Goal: Task Accomplishment & Management: Manage account settings

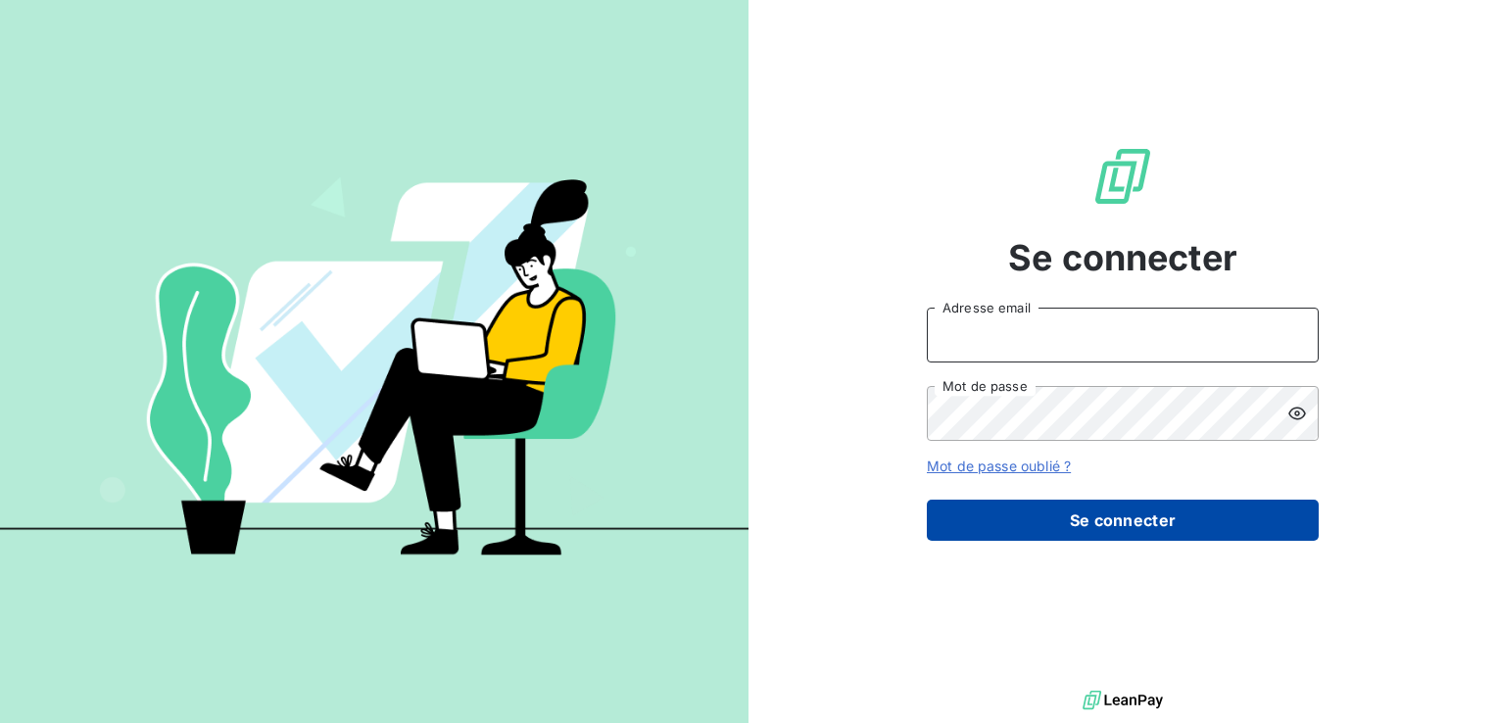
type input "[PERSON_NAME][EMAIL_ADDRESS][PERSON_NAME][DOMAIN_NAME]"
click at [1042, 505] on button "Se connecter" at bounding box center [1123, 520] width 392 height 41
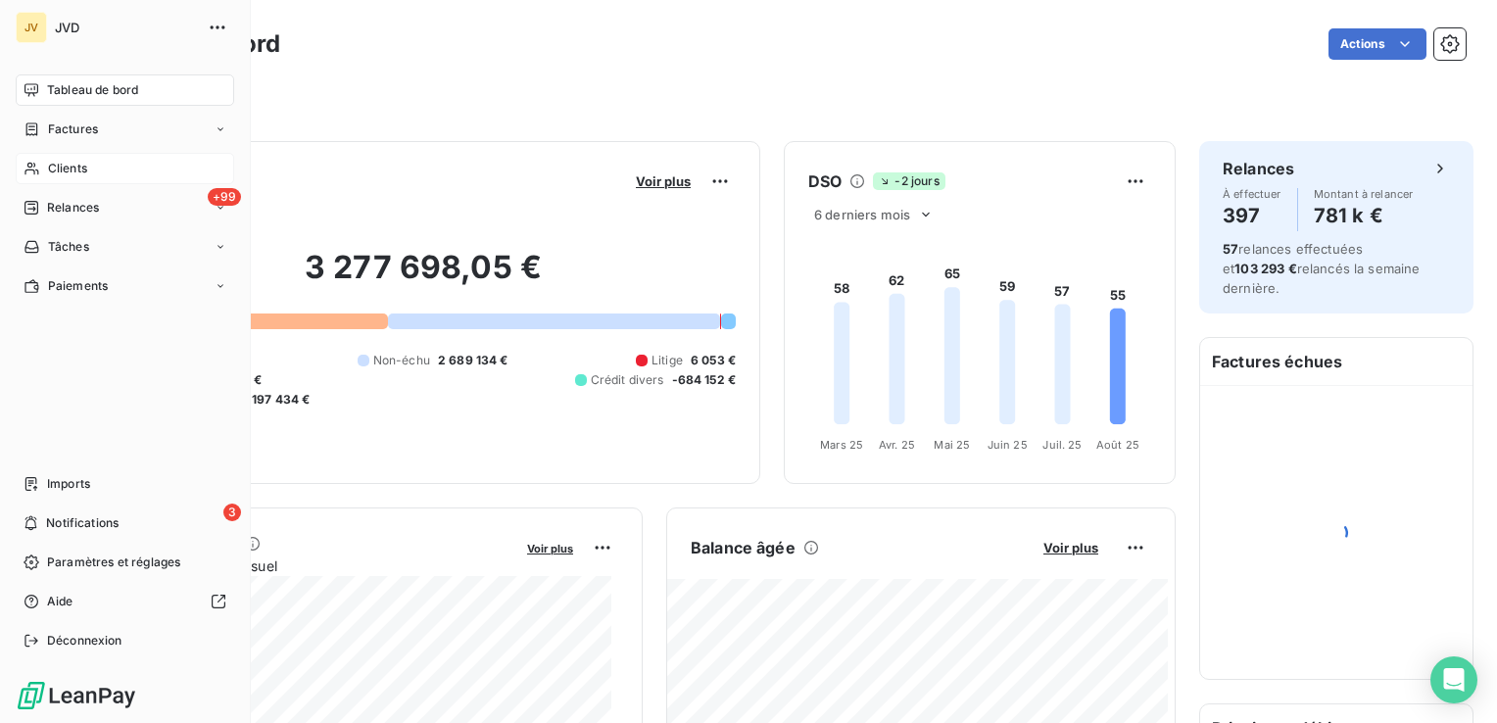
click at [49, 162] on span "Clients" at bounding box center [67, 169] width 39 height 18
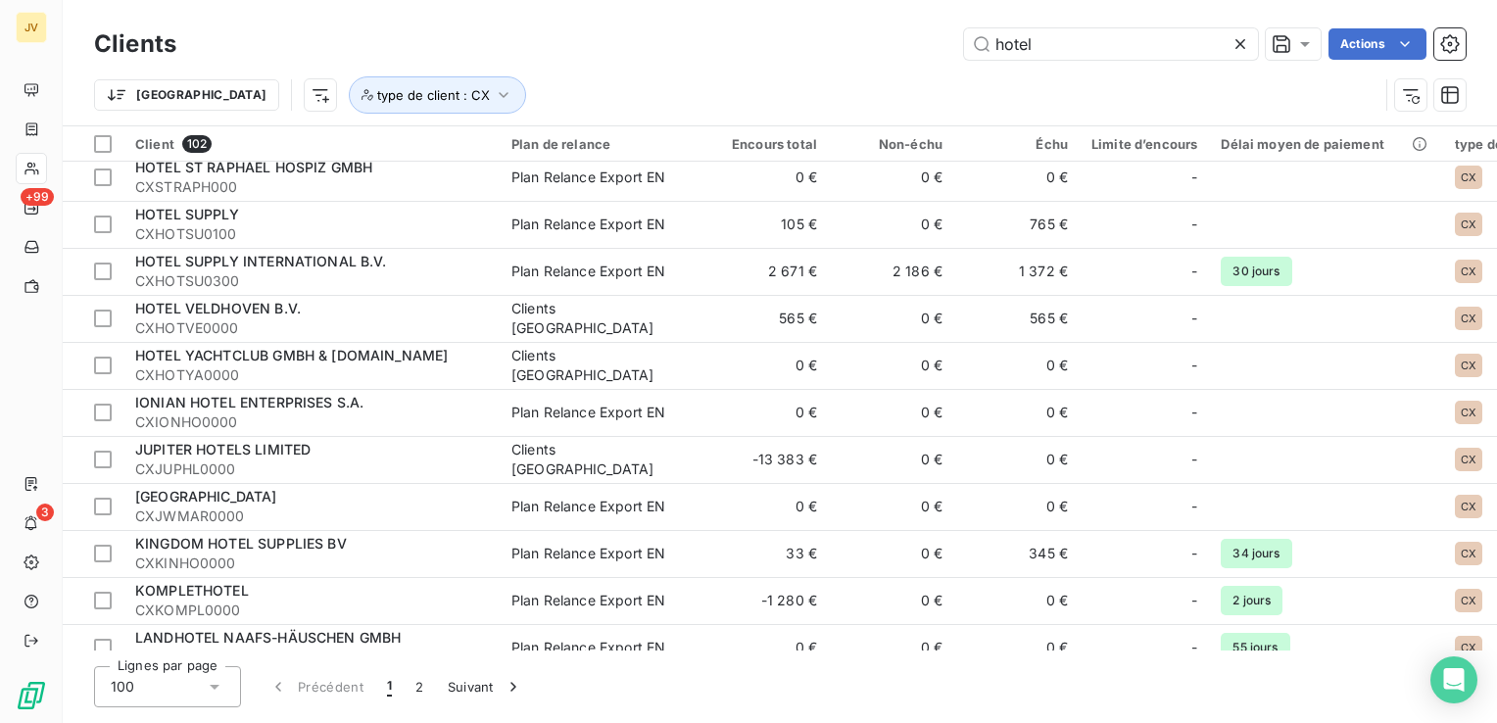
scroll to position [2645, 0]
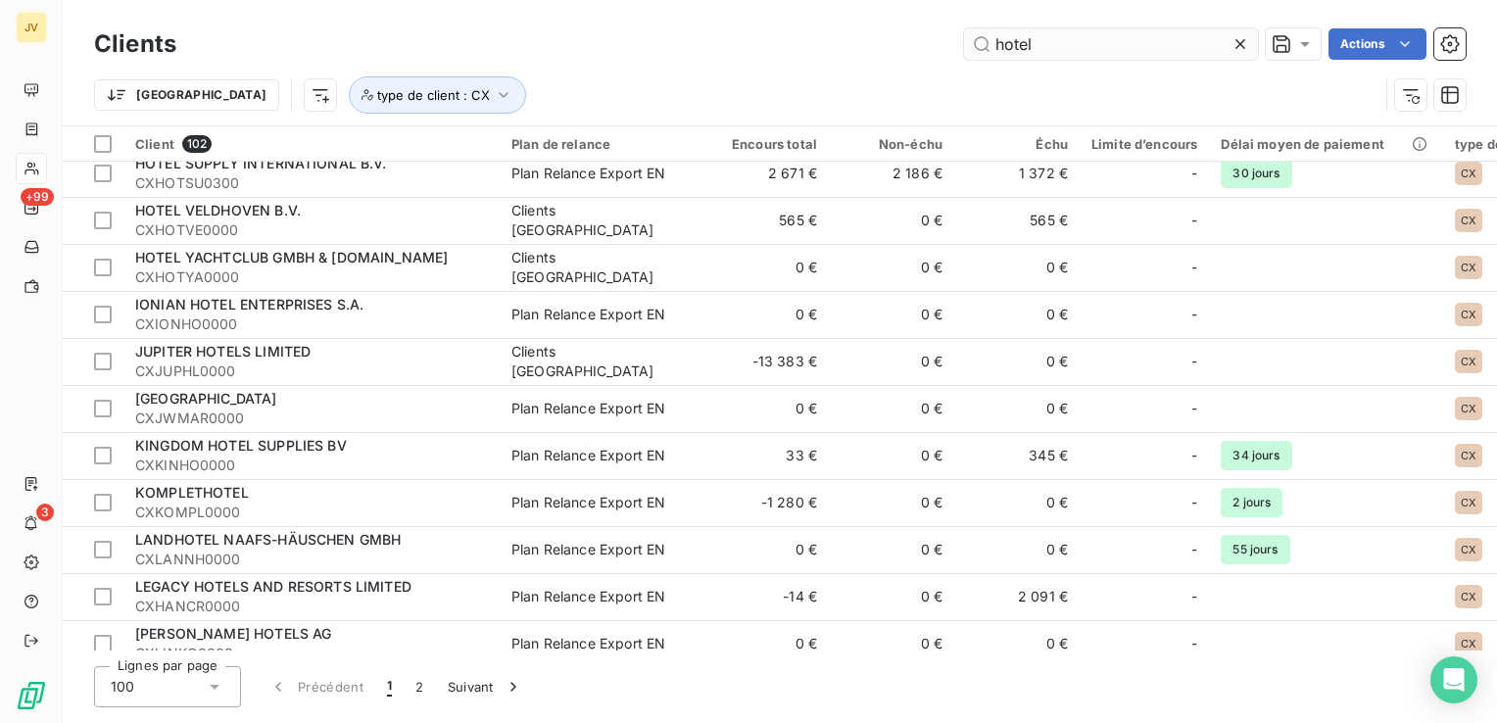
drag, startPoint x: 1018, startPoint y: 50, endPoint x: 970, endPoint y: 49, distance: 48.0
click at [971, 49] on input "hotel" at bounding box center [1111, 43] width 294 height 31
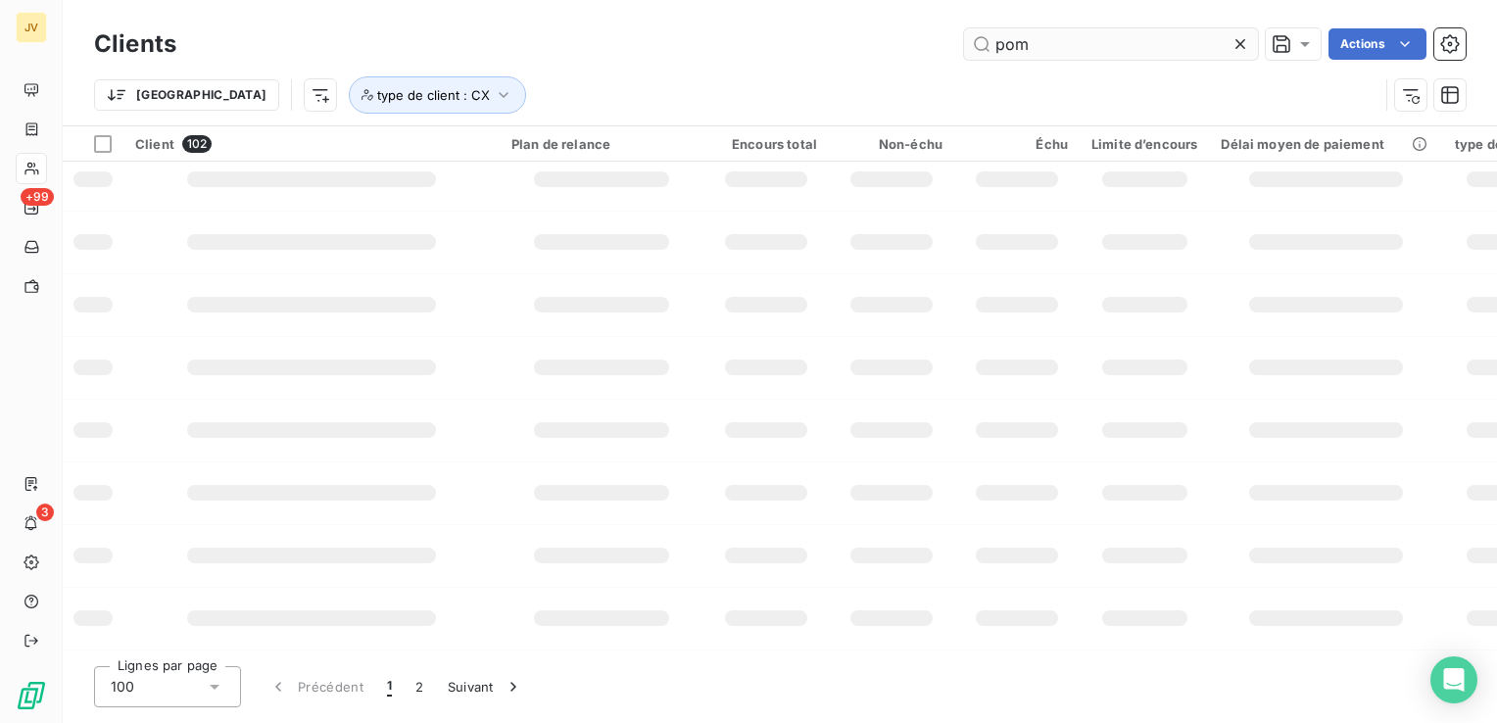
scroll to position [0, 0]
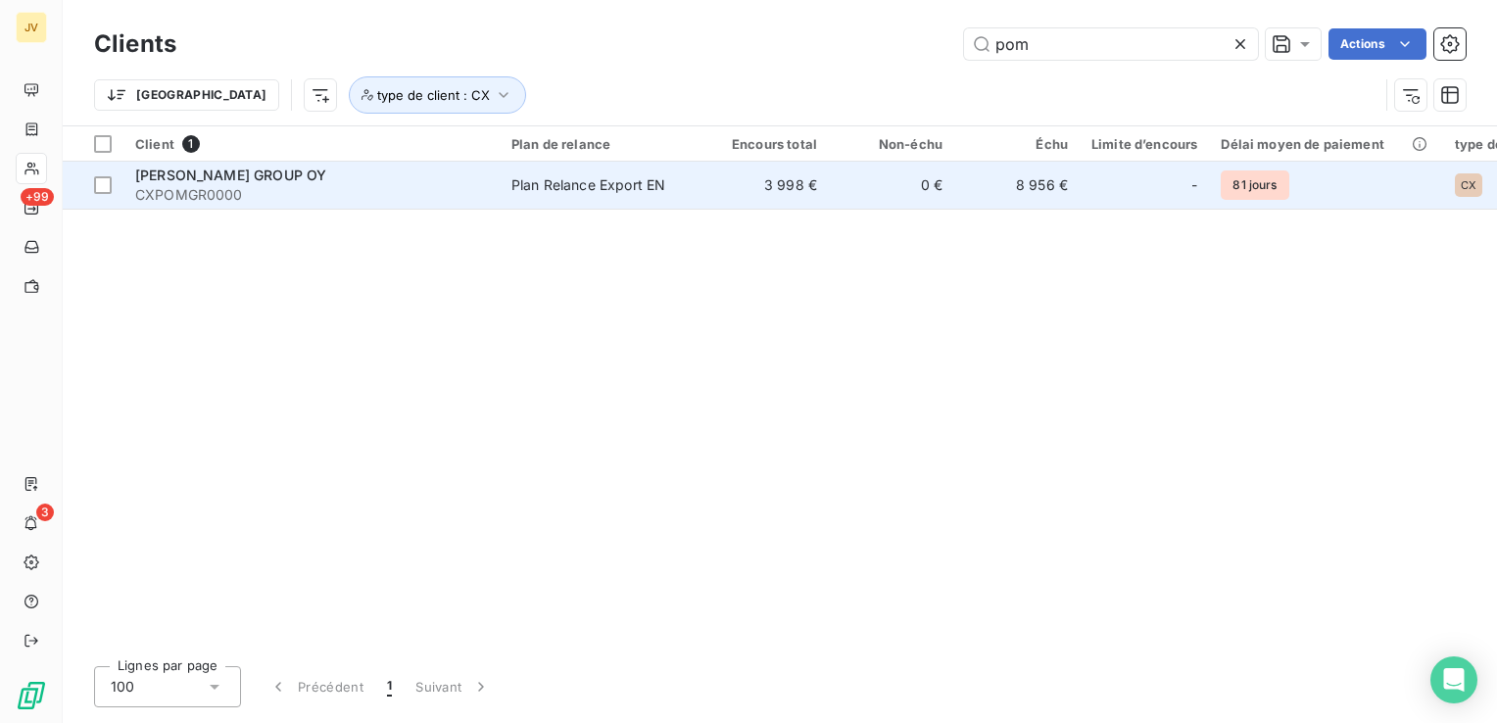
type input "pom"
click at [223, 173] on span "[PERSON_NAME] GROUP OY" at bounding box center [230, 175] width 191 height 17
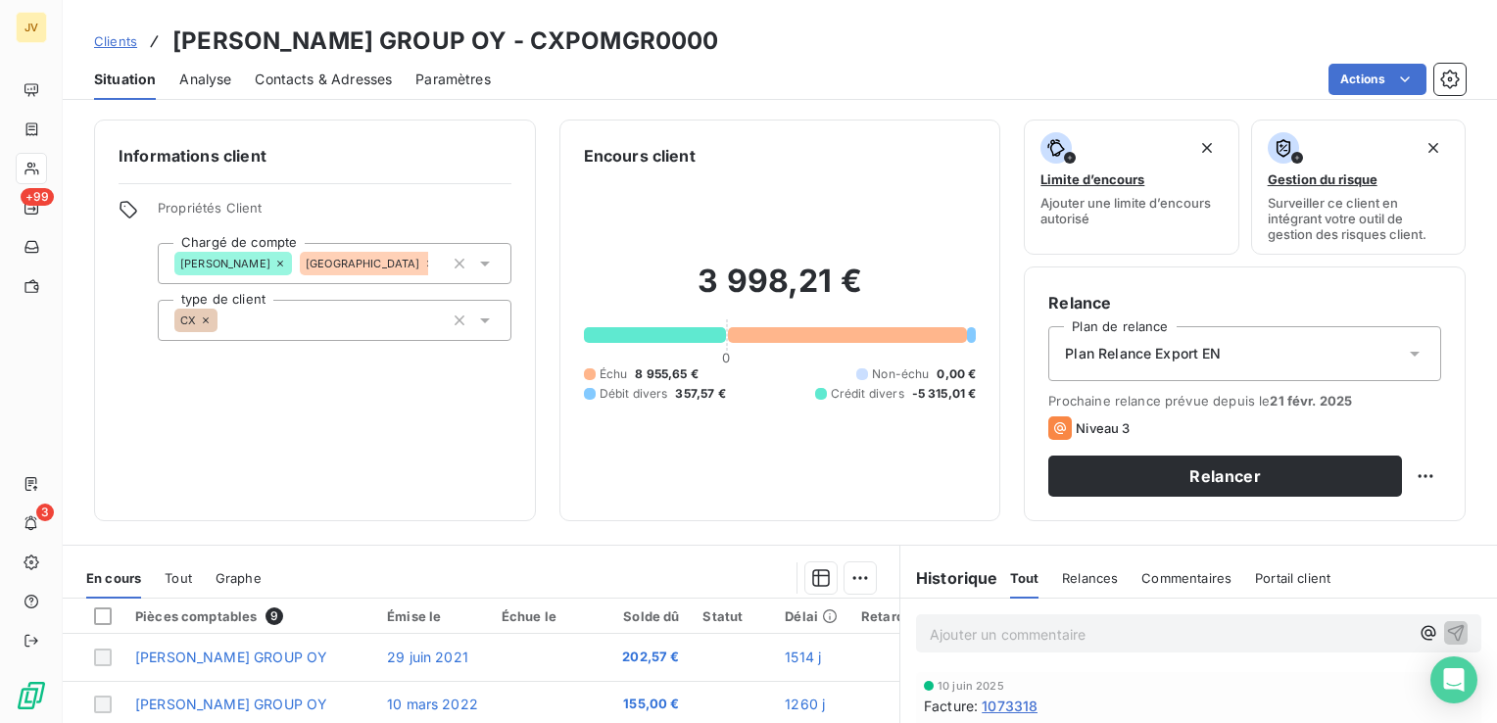
click at [459, 80] on span "Paramètres" at bounding box center [452, 80] width 75 height 20
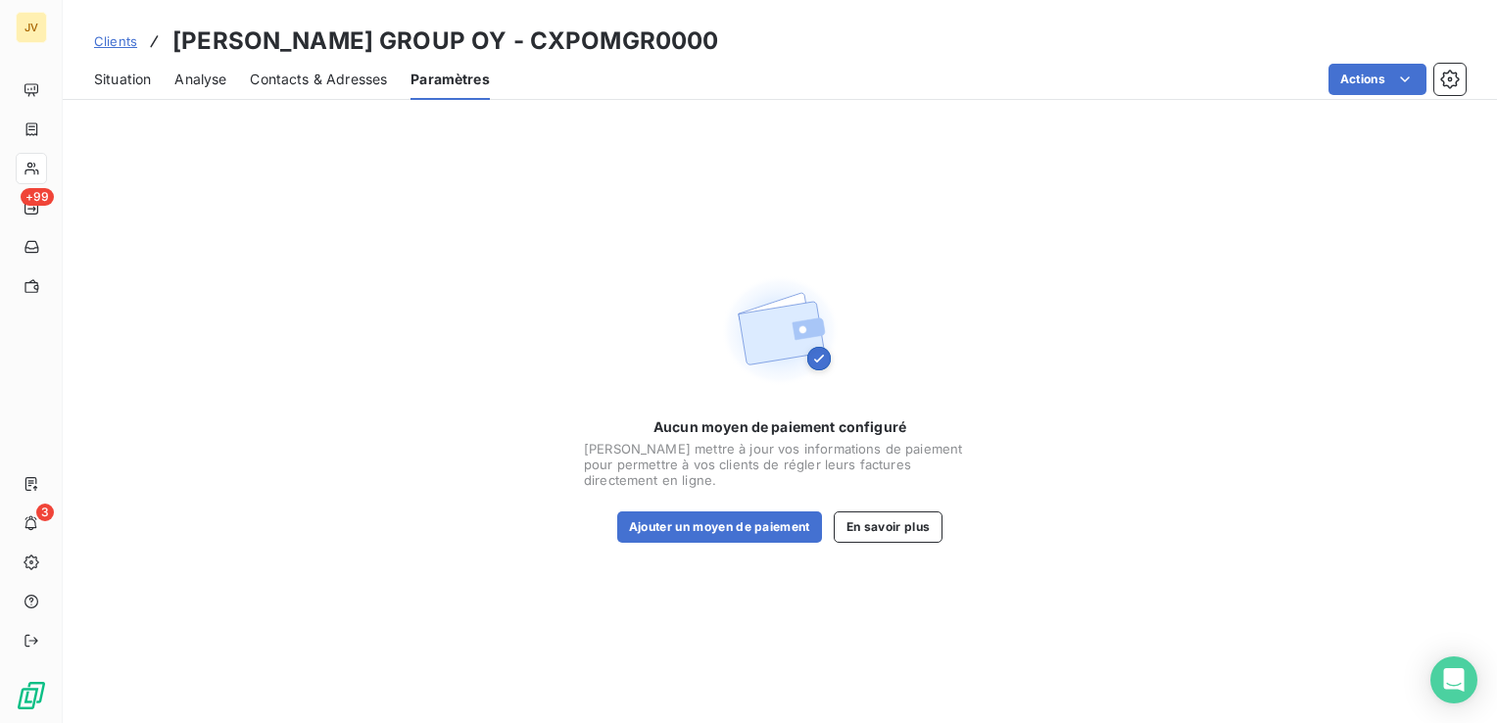
click at [329, 68] on div "Contacts & Adresses" at bounding box center [318, 79] width 137 height 41
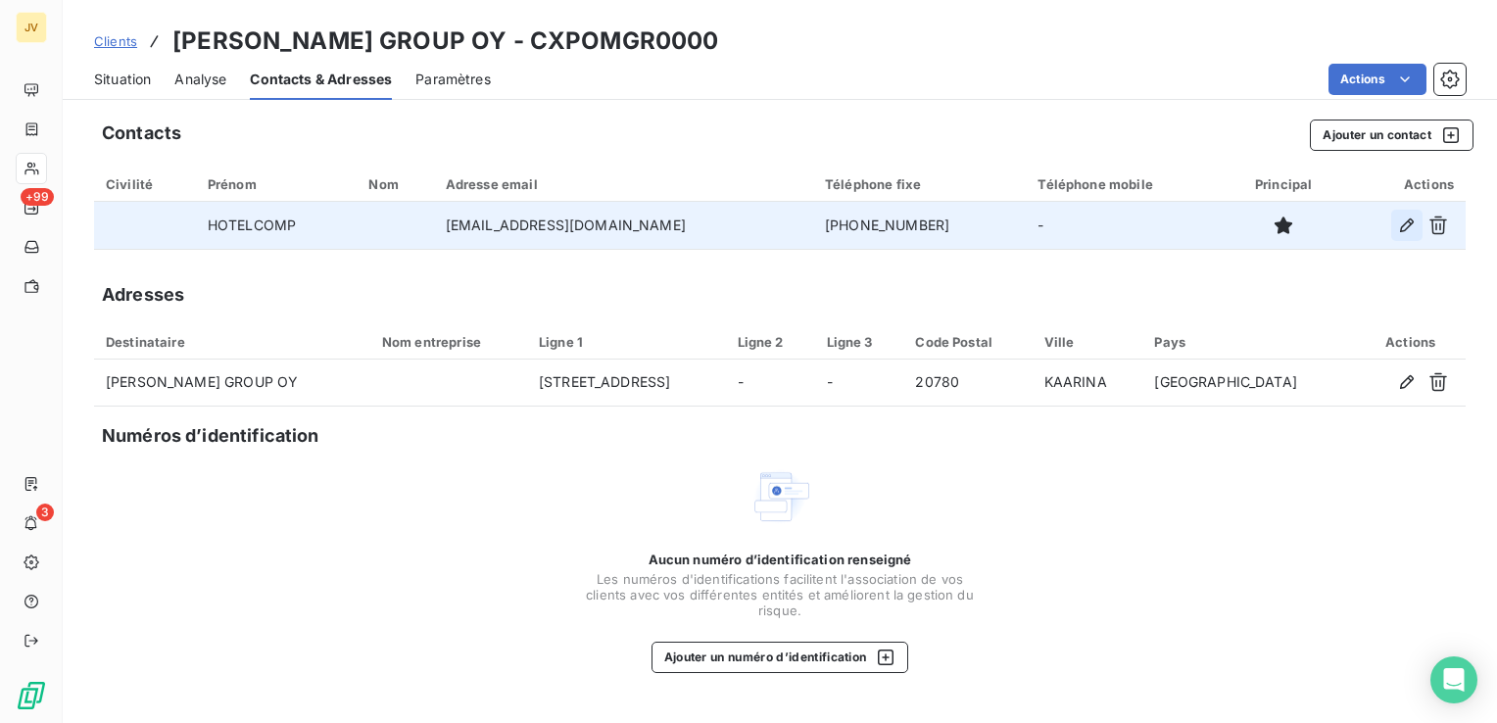
click at [1397, 225] on icon "button" at bounding box center [1407, 226] width 20 height 20
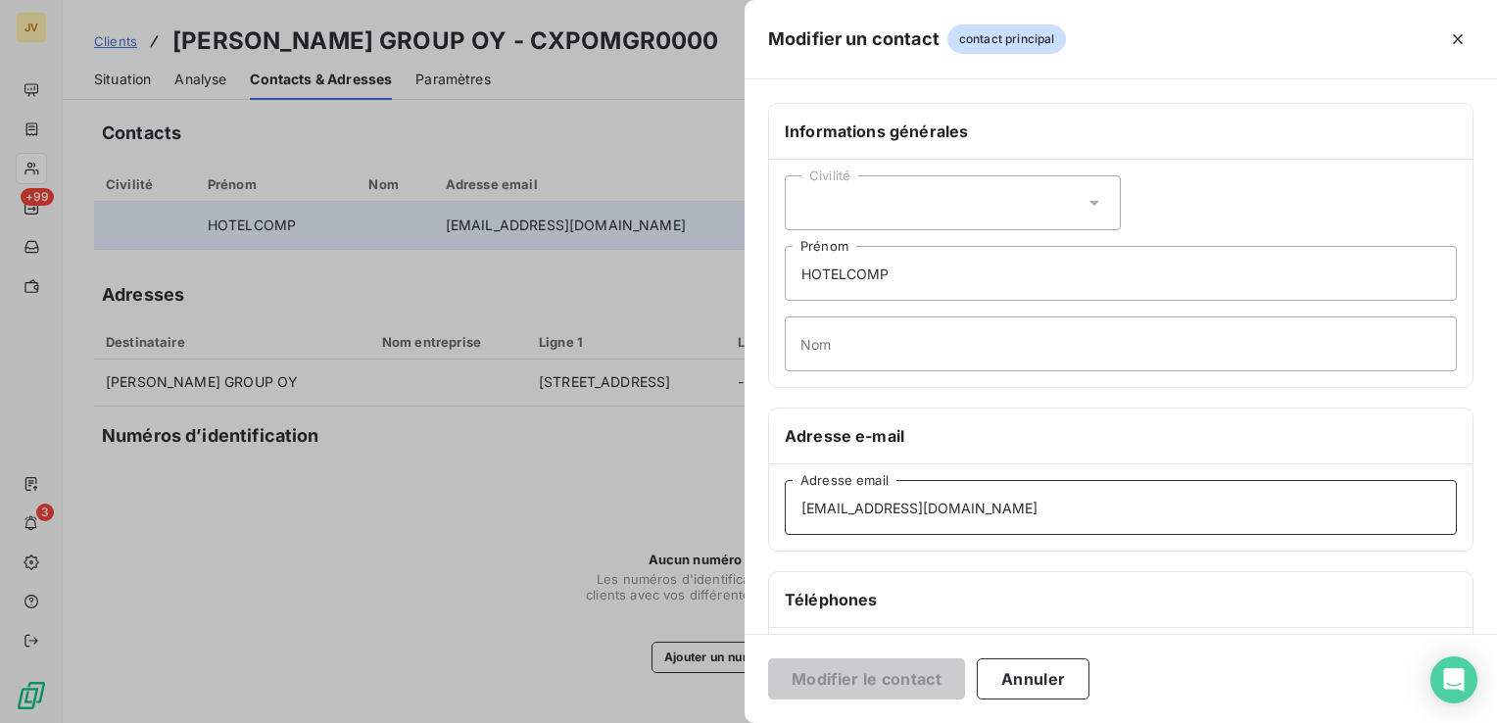
drag, startPoint x: 974, startPoint y: 504, endPoint x: 600, endPoint y: 492, distance: 374.4
click at [587, 722] on div "Modifier un contact contact principal Informations générales Civilité HOTELCOMP…" at bounding box center [748, 723] width 1497 height 0
paste input "[EMAIL_ADDRESS][DOMAIN_NAME]"
type input "[EMAIL_ADDRESS][DOMAIN_NAME]"
click at [880, 692] on button "Modifier le contact" at bounding box center [866, 678] width 197 height 41
